Goal: Transaction & Acquisition: Purchase product/service

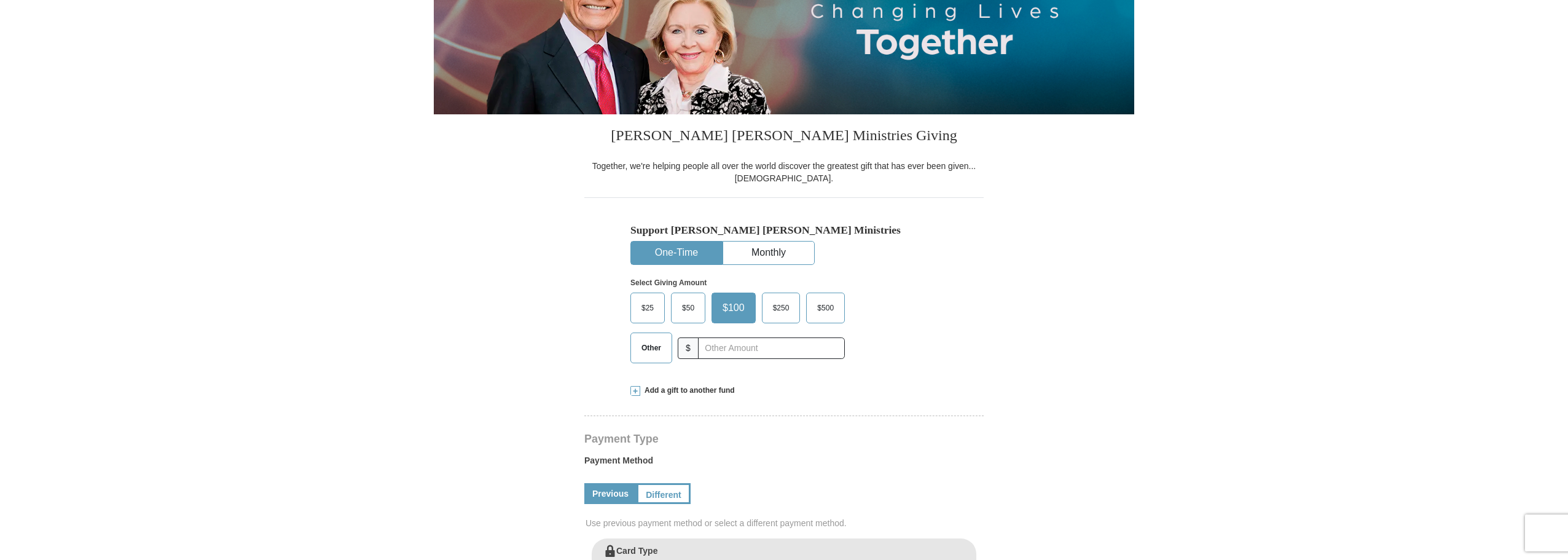
select select "TX"
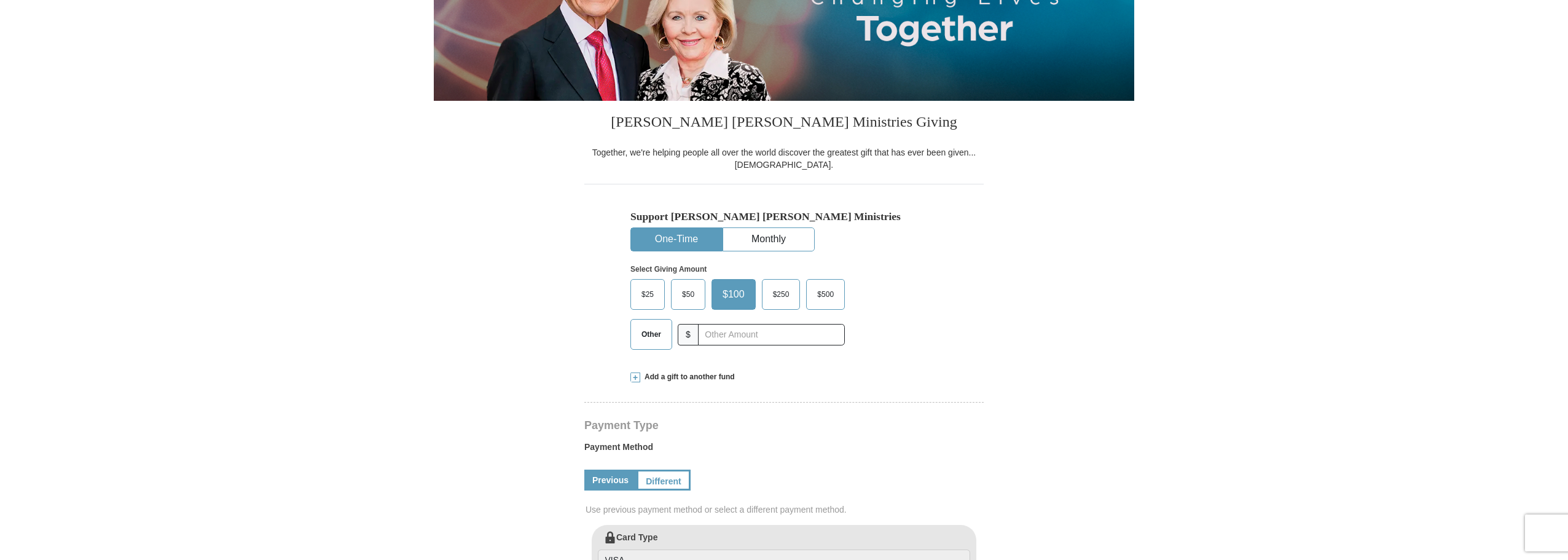
click at [663, 331] on span "Other" at bounding box center [651, 334] width 32 height 18
click at [0, 0] on input "Other" at bounding box center [0, 0] width 0 height 0
click at [718, 337] on input "text" at bounding box center [771, 334] width 137 height 22
click at [1077, 320] on form "Kenneth Copeland Ministries Giving Together, we're helping people all over the …" at bounding box center [784, 527] width 700 height 1323
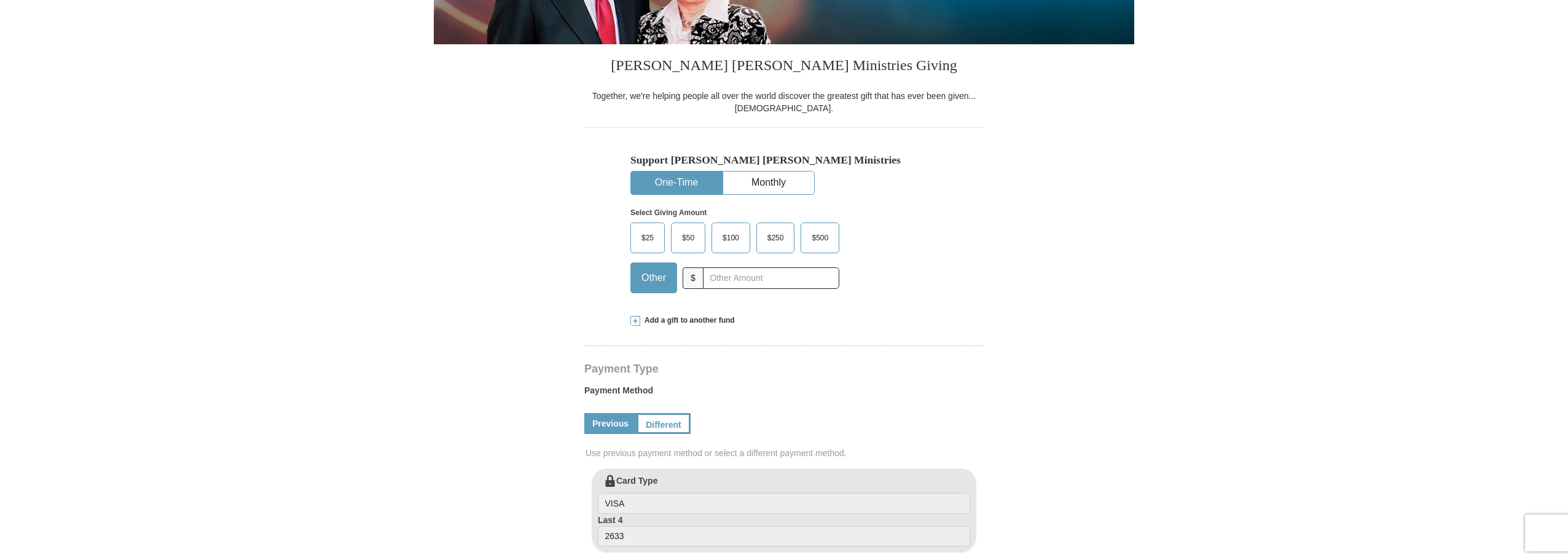
scroll to position [245, 0]
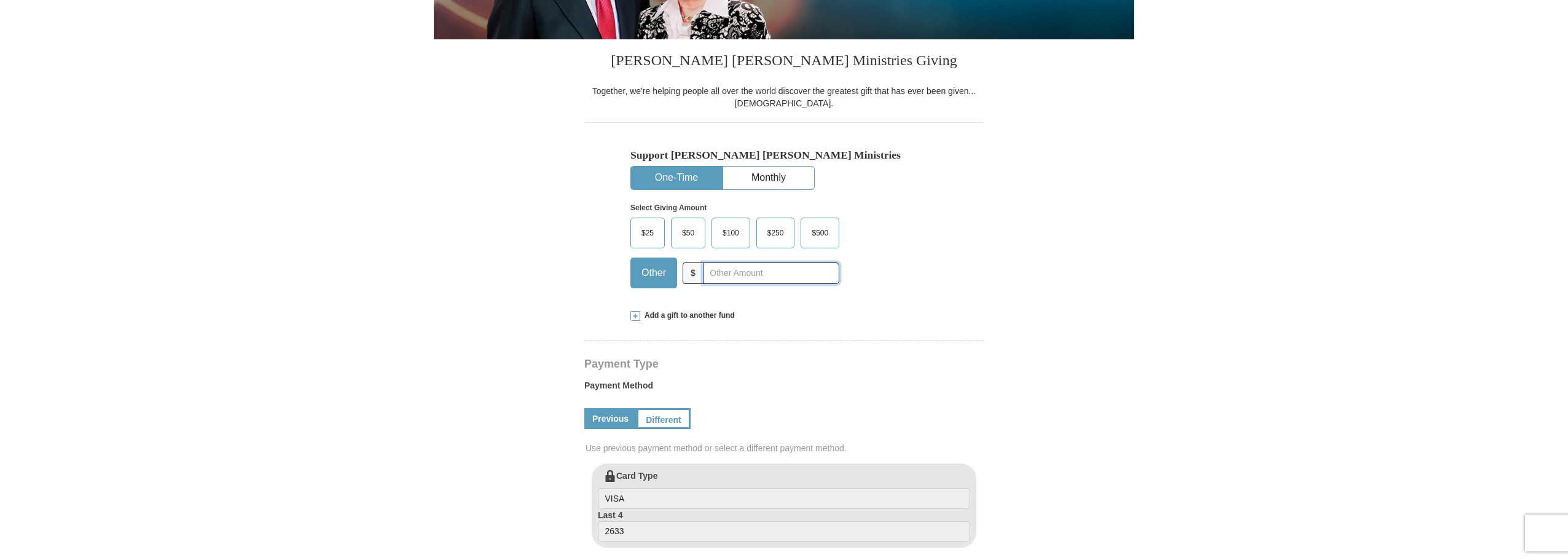
click at [758, 272] on input "text" at bounding box center [771, 273] width 137 height 22
type input "70.00"
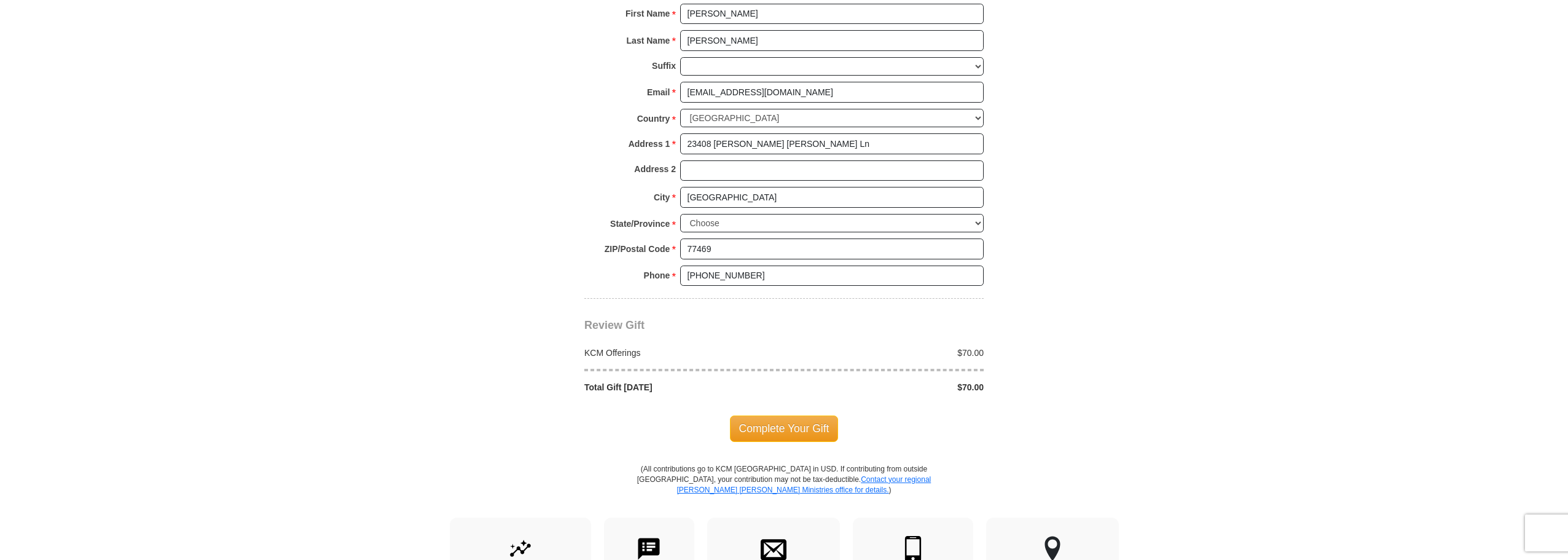
scroll to position [860, 0]
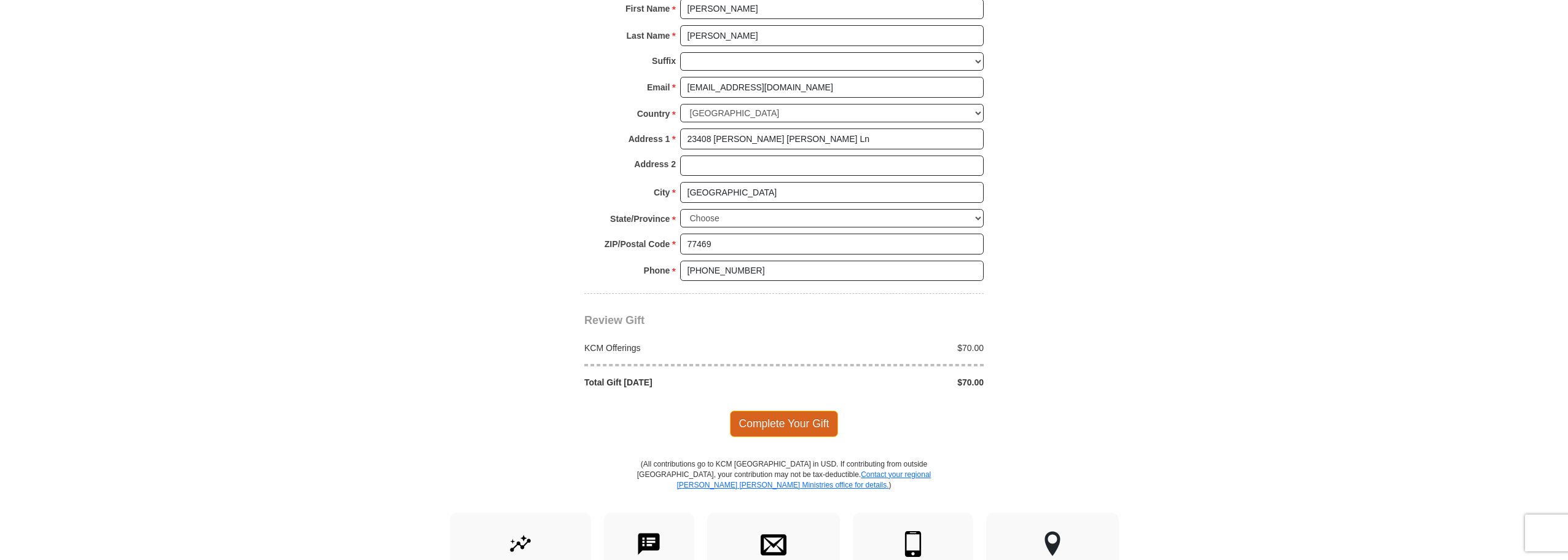
click at [800, 429] on span "Complete Your Gift" at bounding box center [784, 422] width 109 height 25
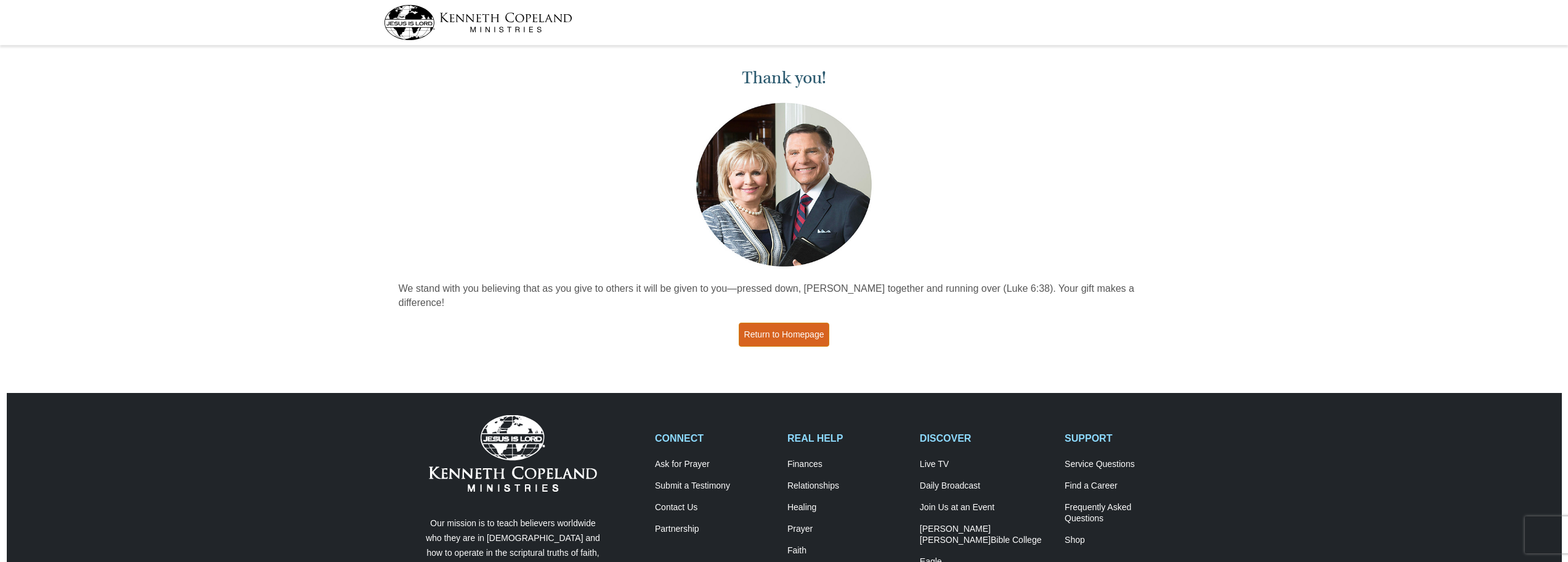
click at [796, 323] on link "Return to Homepage" at bounding box center [785, 334] width 91 height 24
